Goal: Task Accomplishment & Management: Manage account settings

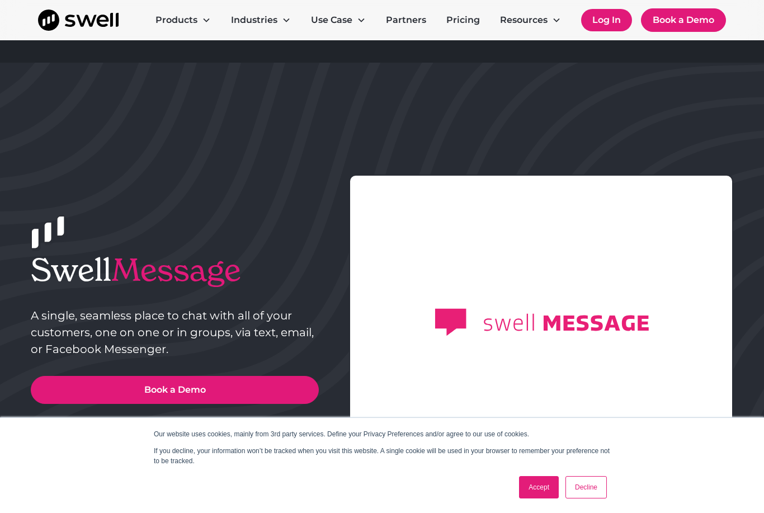
click at [604, 19] on link "Log In" at bounding box center [606, 20] width 51 height 22
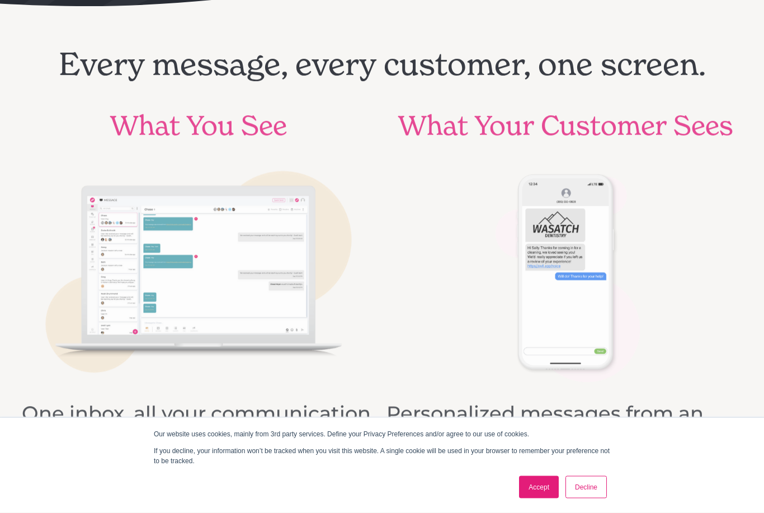
scroll to position [475, 0]
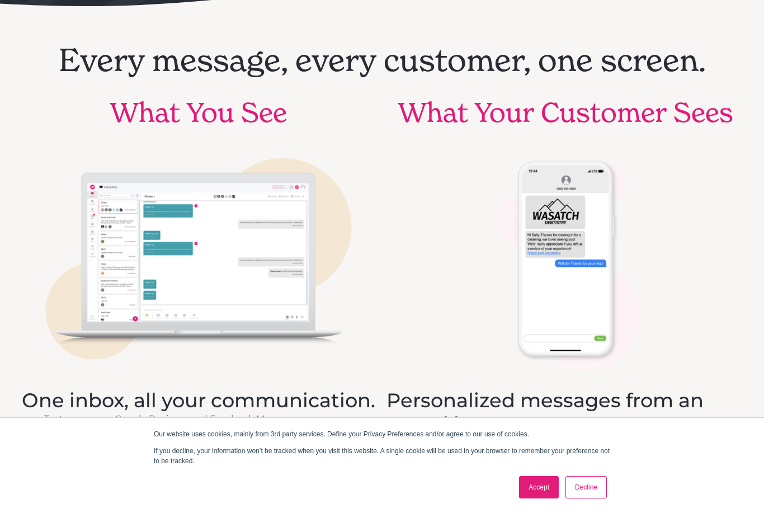
click at [530, 499] on link "Accept" at bounding box center [539, 487] width 40 height 22
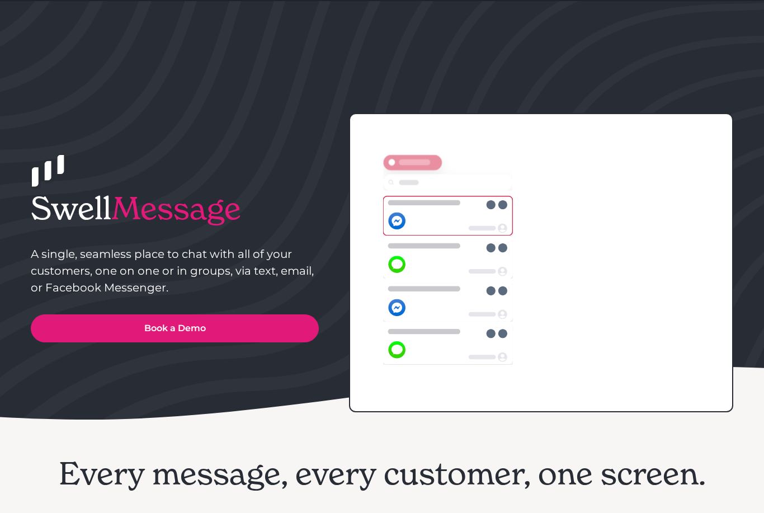
scroll to position [0, 0]
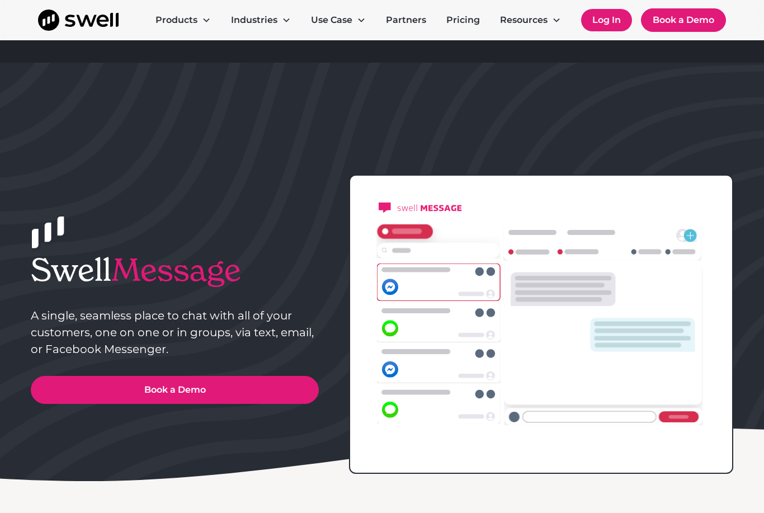
click at [599, 25] on link "Log In" at bounding box center [606, 20] width 51 height 22
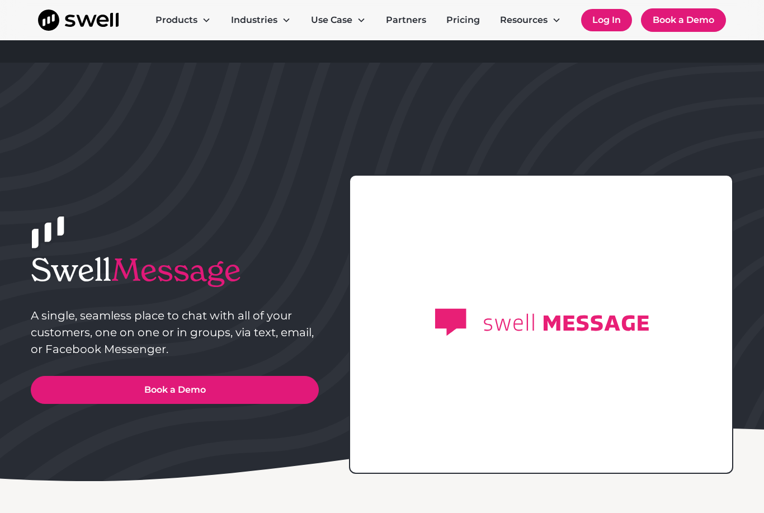
click at [613, 18] on link "Log In" at bounding box center [606, 20] width 51 height 22
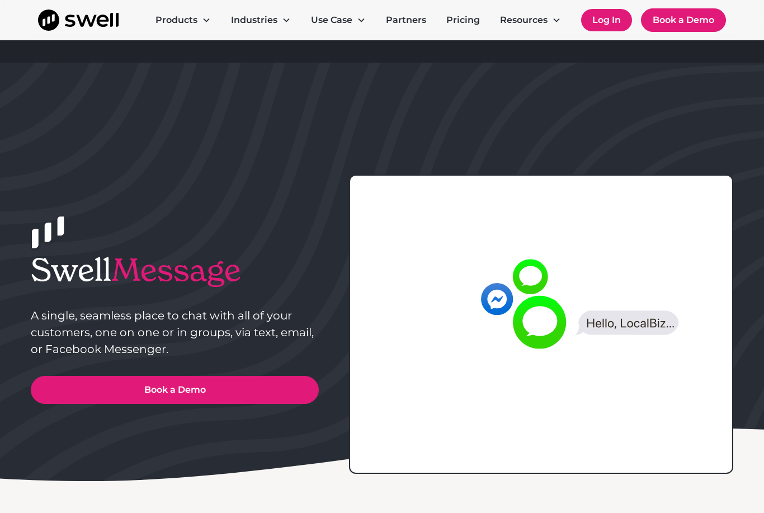
click at [613, 16] on link "Log In" at bounding box center [606, 20] width 51 height 22
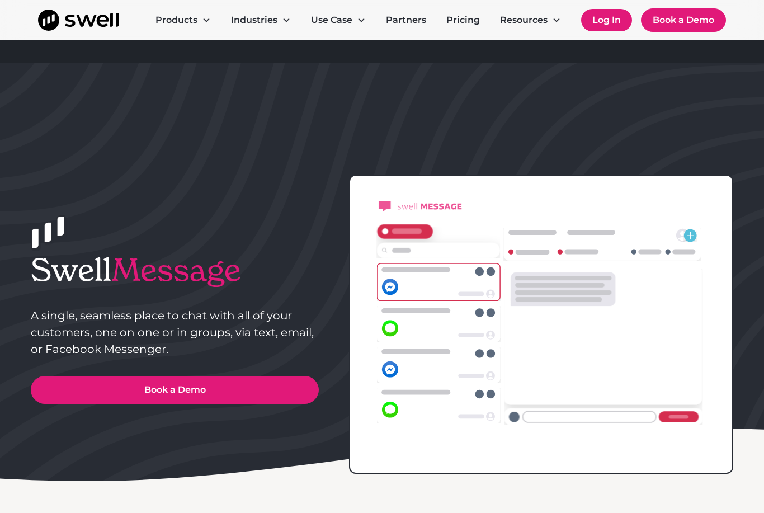
click at [598, 27] on link "Log In" at bounding box center [606, 20] width 51 height 22
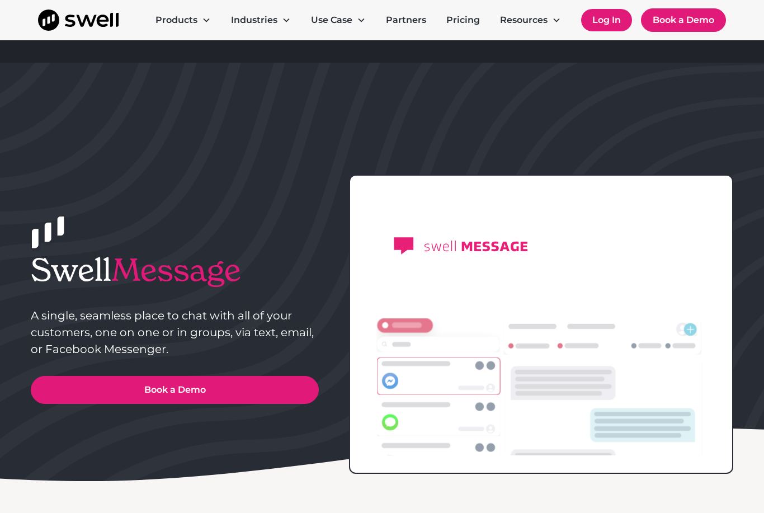
click at [604, 15] on link "Log In" at bounding box center [606, 20] width 51 height 22
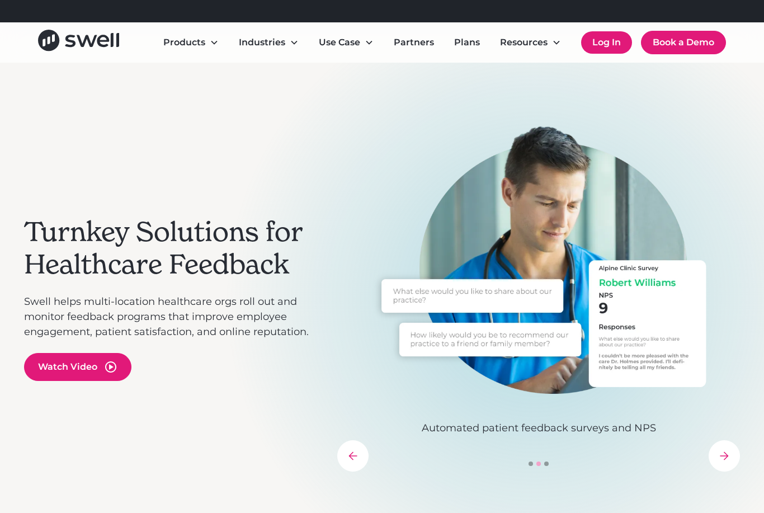
click at [602, 44] on link "Log In" at bounding box center [606, 42] width 51 height 22
